Goal: Task Accomplishment & Management: Manage account settings

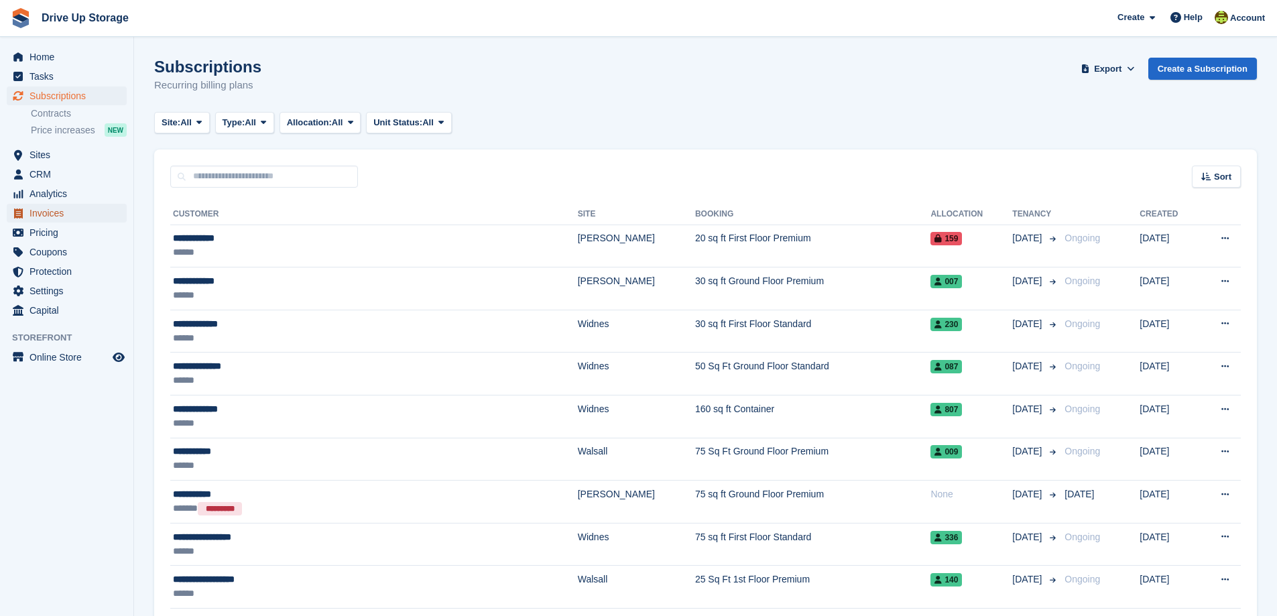
click at [53, 215] on span "Invoices" at bounding box center [69, 213] width 80 height 19
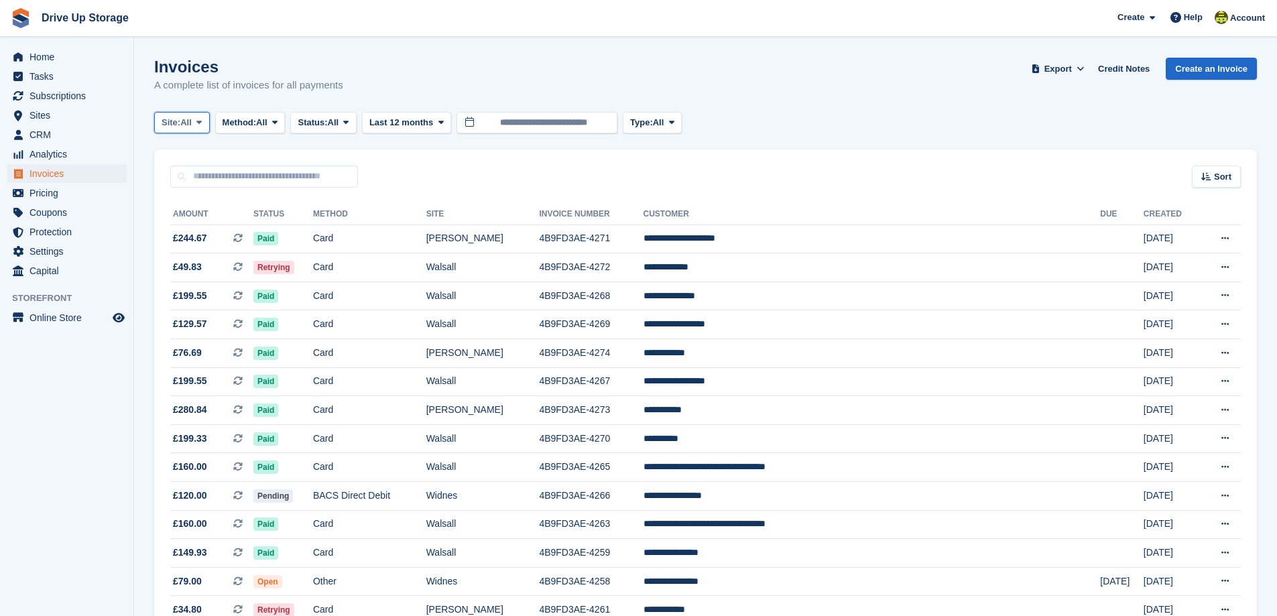
click at [201, 123] on icon at bounding box center [198, 122] width 5 height 9
click at [194, 204] on link "Walsall" at bounding box center [218, 202] width 117 height 24
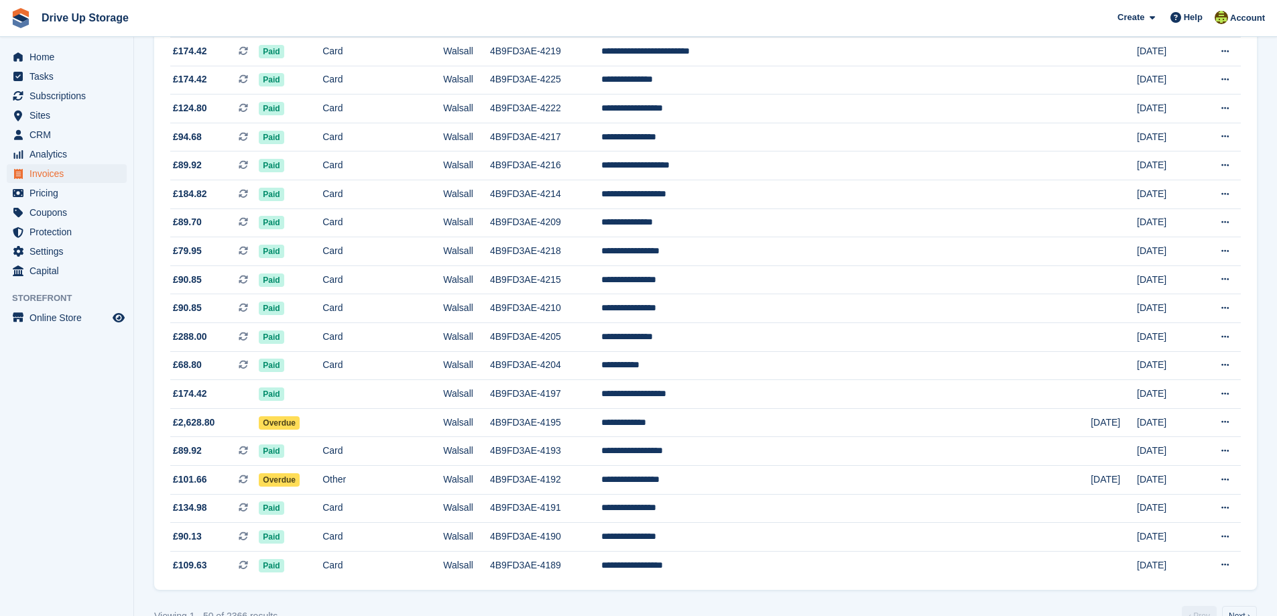
scroll to position [1102, 0]
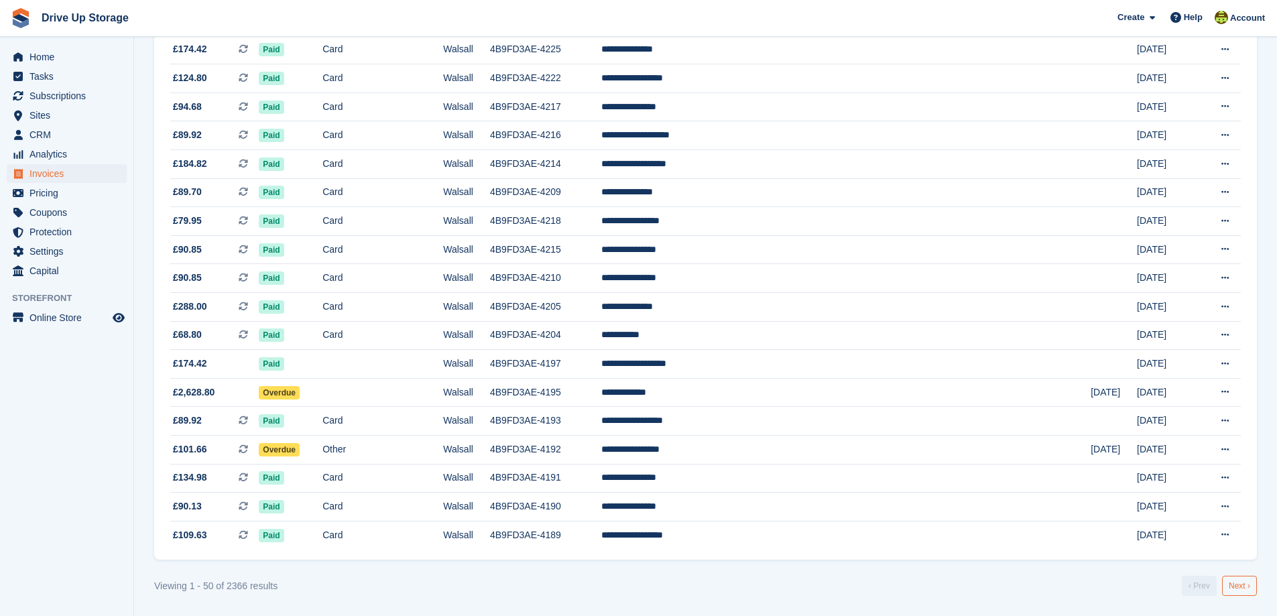
click at [1239, 589] on link "Next ›" at bounding box center [1239, 586] width 35 height 20
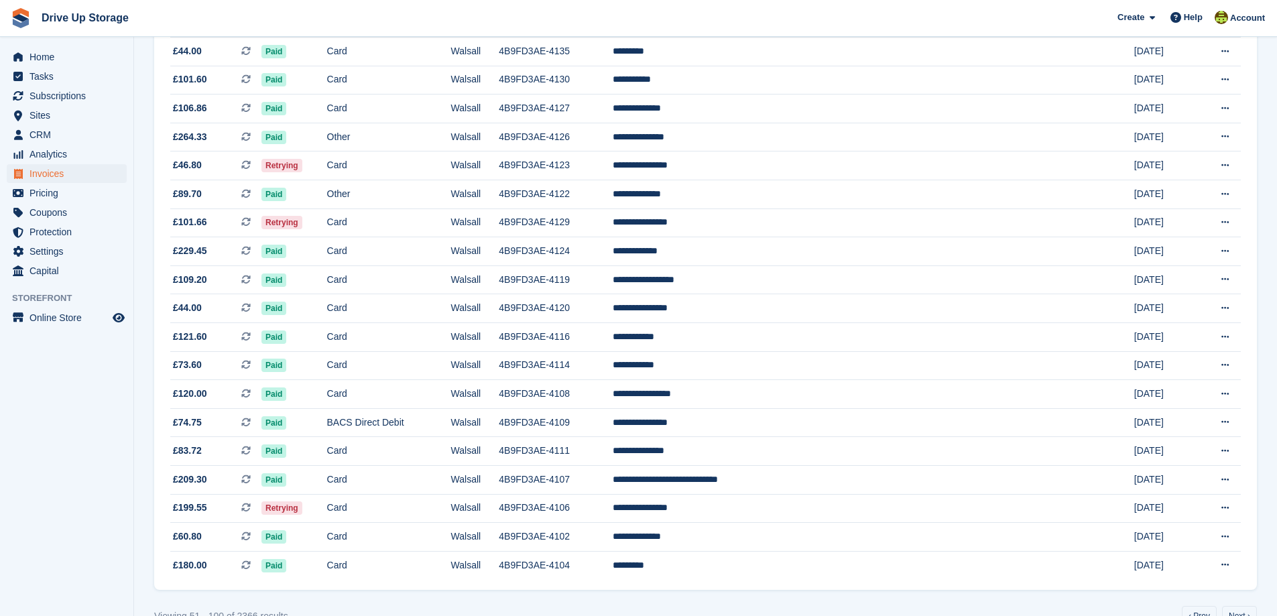
scroll to position [1102, 0]
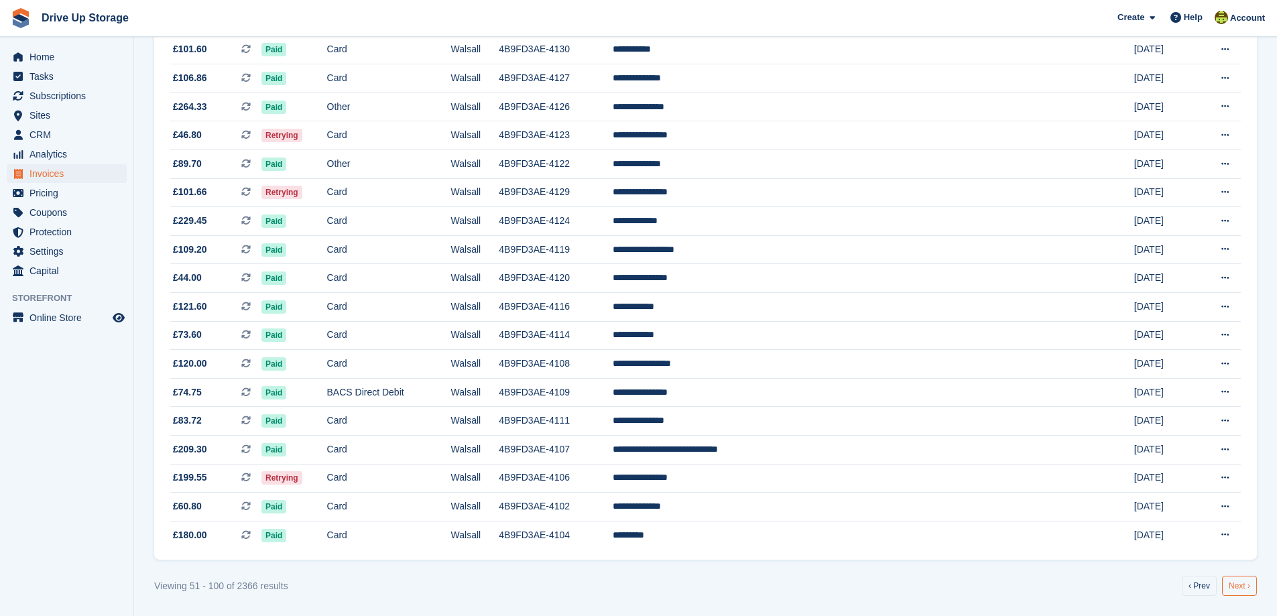
click at [1235, 582] on link "Next ›" at bounding box center [1239, 586] width 35 height 20
